Goal: Entertainment & Leisure: Consume media (video, audio)

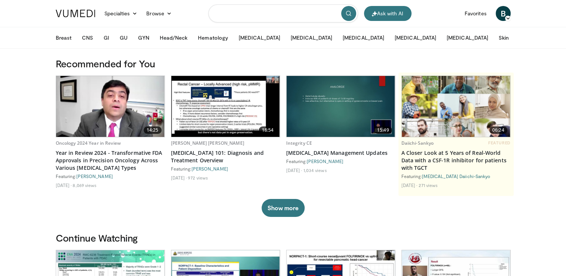
click at [229, 9] on input "Search topics, interventions" at bounding box center [284, 13] width 150 height 18
type input "**********"
click at [349, 13] on icon "submit" at bounding box center [349, 13] width 6 height 6
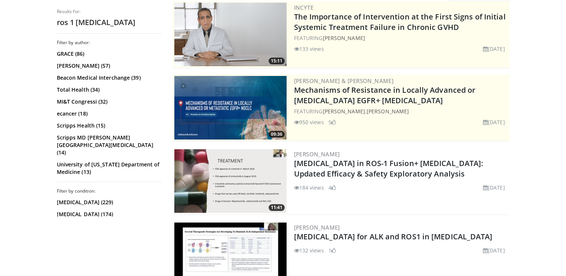
scroll to position [112, 0]
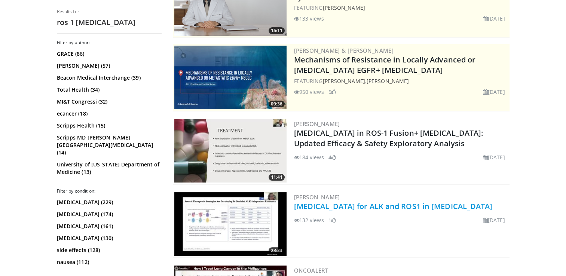
click at [313, 207] on link "[MEDICAL_DATA] for ALK and ROS1 in [MEDICAL_DATA]" at bounding box center [393, 206] width 199 height 10
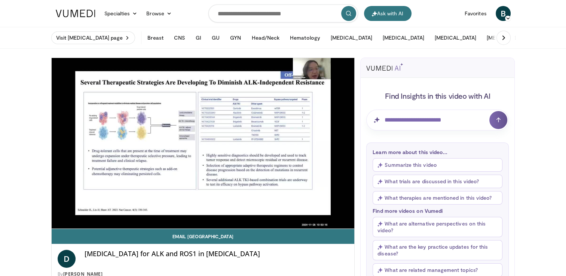
click at [58, 213] on div "10 seconds Tap to unmute" at bounding box center [203, 143] width 303 height 171
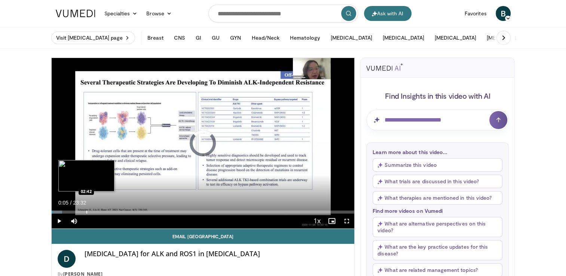
click at [86, 212] on div "Progress Bar" at bounding box center [86, 212] width 1 height 3
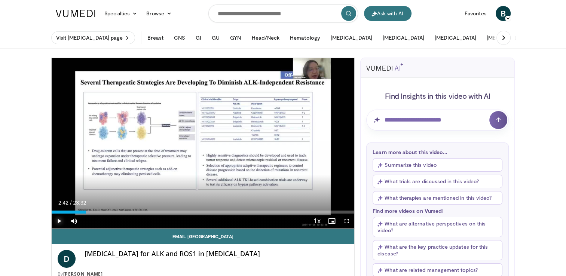
click at [59, 220] on span "Video Player" at bounding box center [59, 221] width 15 height 15
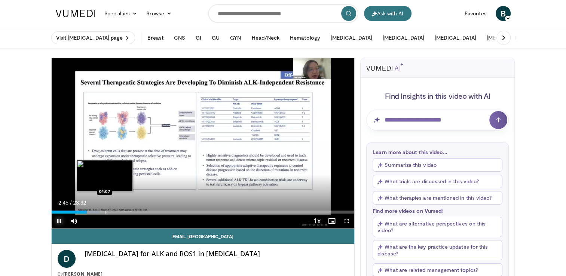
click at [105, 213] on div "Progress Bar" at bounding box center [105, 212] width 1 height 3
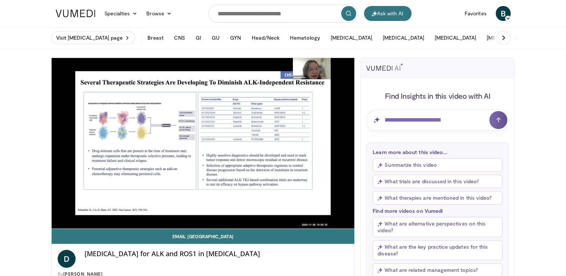
click at [124, 213] on video-js "**********" at bounding box center [203, 143] width 303 height 171
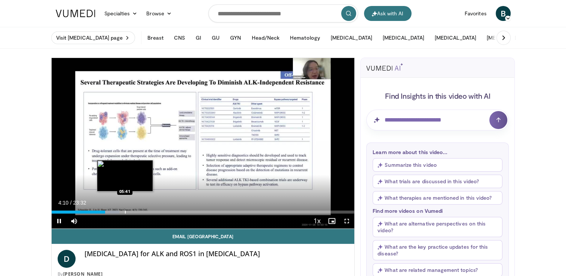
click at [125, 213] on div "Progress Bar" at bounding box center [125, 212] width 1 height 3
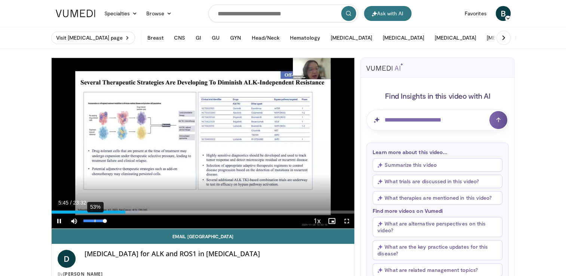
click at [94, 222] on div "53%" at bounding box center [93, 221] width 21 height 3
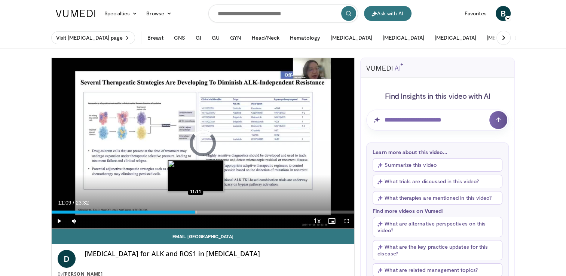
click at [196, 212] on div "Progress Bar" at bounding box center [196, 212] width 1 height 3
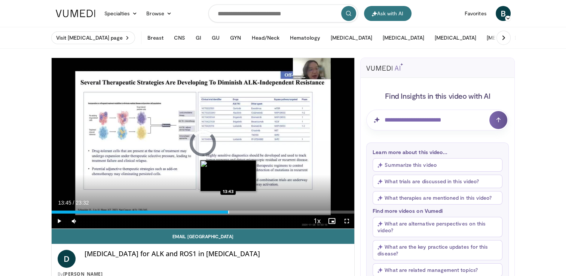
click at [228, 212] on div "Progress Bar" at bounding box center [228, 212] width 1 height 3
click at [226, 212] on div "Progress Bar" at bounding box center [226, 212] width 1 height 3
click at [223, 211] on div "13:20" at bounding box center [138, 212] width 172 height 3
click at [218, 212] on div "Progress Bar" at bounding box center [218, 212] width 1 height 3
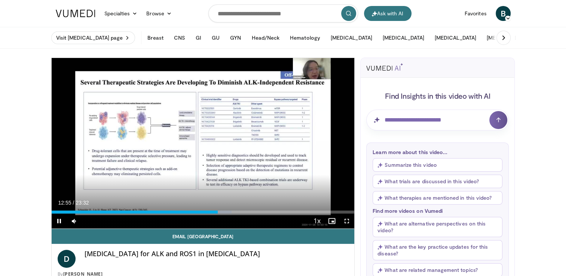
click at [213, 214] on div "Current Time 12:55 / Duration 23:32 Pause Skip Backward Skip Forward Mute 100% …" at bounding box center [203, 221] width 303 height 15
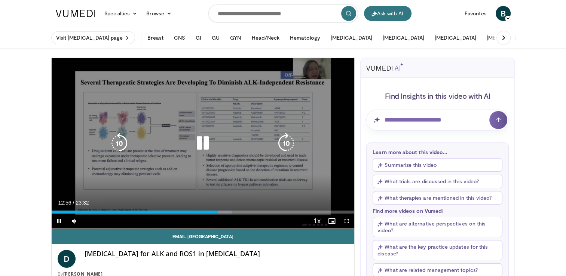
click at [213, 211] on div "12:56" at bounding box center [135, 212] width 167 height 3
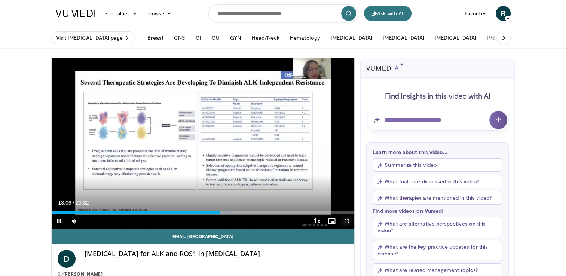
click at [349, 219] on span "Video Player" at bounding box center [347, 221] width 15 height 15
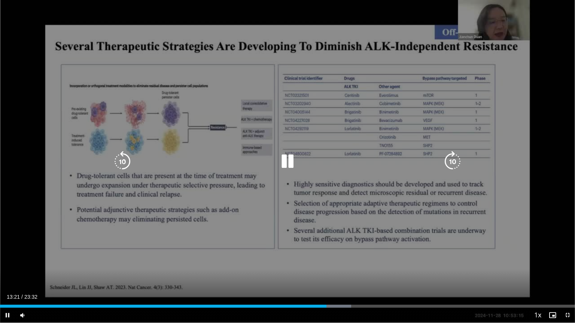
click at [453, 163] on icon "Video Player" at bounding box center [452, 161] width 21 height 21
click at [452, 158] on div "10 seconds Tap to unmute" at bounding box center [287, 161] width 575 height 323
click at [449, 162] on icon "Video Player" at bounding box center [452, 161] width 21 height 21
click at [288, 164] on icon "Video Player" at bounding box center [287, 161] width 21 height 21
click at [449, 165] on icon "Video Player" at bounding box center [452, 161] width 21 height 21
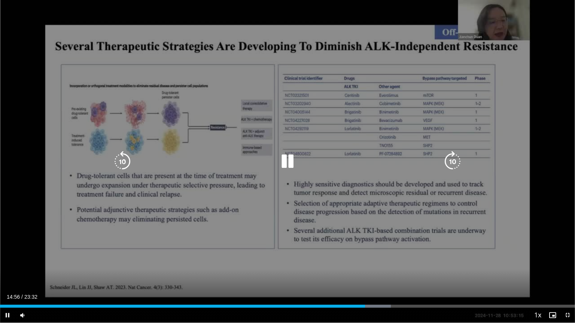
click at [456, 160] on icon "Video Player" at bounding box center [452, 161] width 21 height 21
click at [452, 157] on icon "Video Player" at bounding box center [452, 161] width 21 height 21
click at [449, 162] on icon "Video Player" at bounding box center [452, 161] width 21 height 21
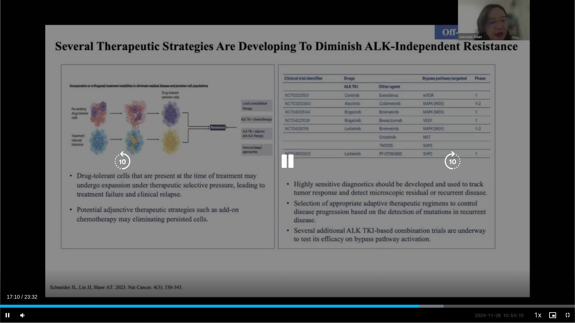
click at [450, 162] on icon "Video Player" at bounding box center [452, 161] width 21 height 21
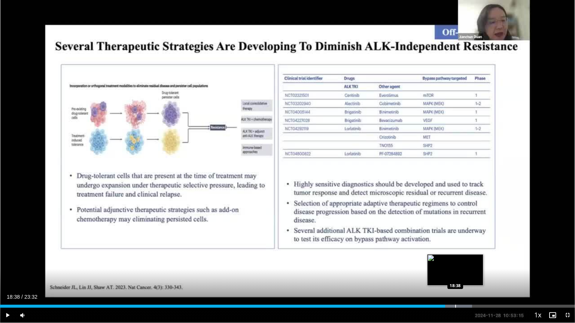
click at [455, 276] on div "Progress Bar" at bounding box center [455, 306] width 1 height 3
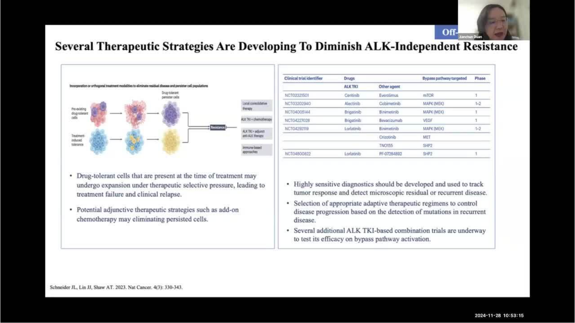
click at [464, 276] on div "20 seconds Tap to unmute" at bounding box center [287, 161] width 575 height 323
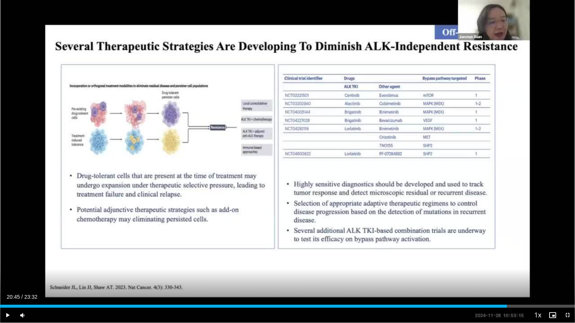
drag, startPoint x: 473, startPoint y: 308, endPoint x: 507, endPoint y: 309, distance: 34.1
click at [507, 276] on div "Current Time 20:45 / Duration 23:32 Play Skip Backward Skip Forward Mute 100% L…" at bounding box center [287, 315] width 575 height 15
drag, startPoint x: 518, startPoint y: 307, endPoint x: 537, endPoint y: 308, distance: 18.7
click at [537, 276] on div "Progress Bar" at bounding box center [537, 306] width 1 height 3
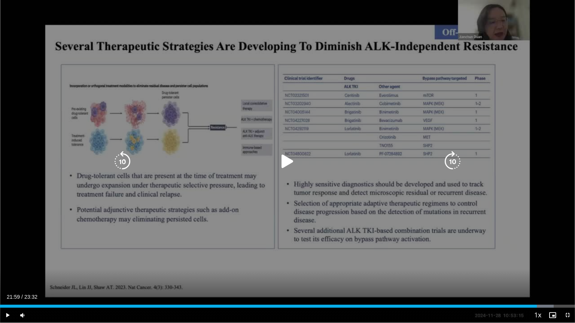
click at [294, 229] on div "20 seconds Tap to unmute" at bounding box center [287, 161] width 575 height 323
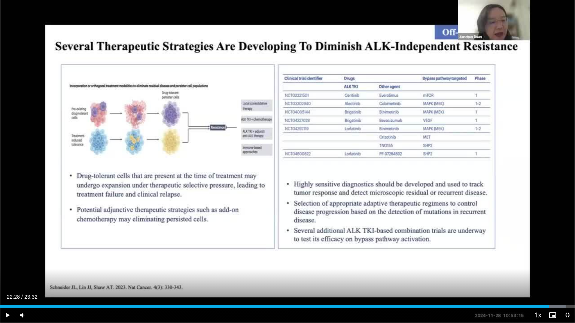
drag, startPoint x: 536, startPoint y: 307, endPoint x: 549, endPoint y: 308, distance: 12.8
click at [549, 276] on div "Current Time 22:28 / Duration 23:32 Play Skip Backward Skip Forward Mute 100% L…" at bounding box center [287, 315] width 575 height 15
drag, startPoint x: 548, startPoint y: 308, endPoint x: 379, endPoint y: 310, distance: 168.9
click at [379, 276] on div "Current Time 15:32 / Duration 23:32 Play Skip Backward Skip Forward Mute 100% L…" at bounding box center [287, 315] width 575 height 15
click at [356, 276] on div "20 seconds Tap to unmute" at bounding box center [287, 161] width 575 height 323
